Goal: Task Accomplishment & Management: Manage account settings

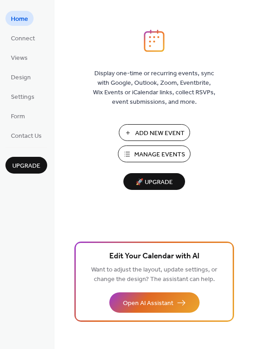
click at [151, 156] on span "Manage Events" at bounding box center [159, 155] width 51 height 10
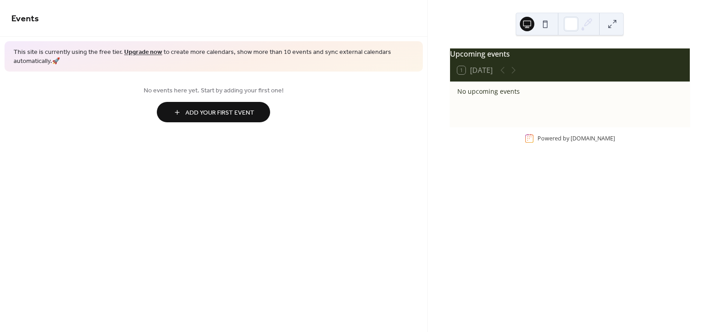
click at [185, 113] on span "Add Your First Event" at bounding box center [219, 113] width 69 height 10
